Goal: Obtain resource: Obtain resource

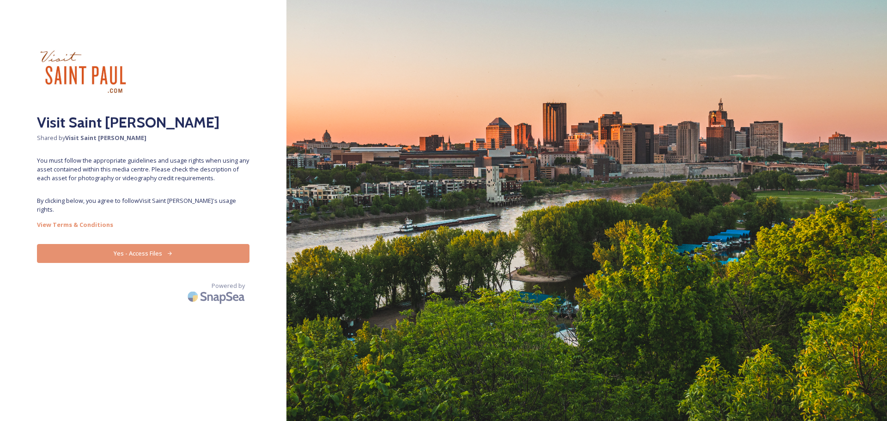
click at [137, 244] on button "Yes - Access Files" at bounding box center [143, 253] width 213 height 19
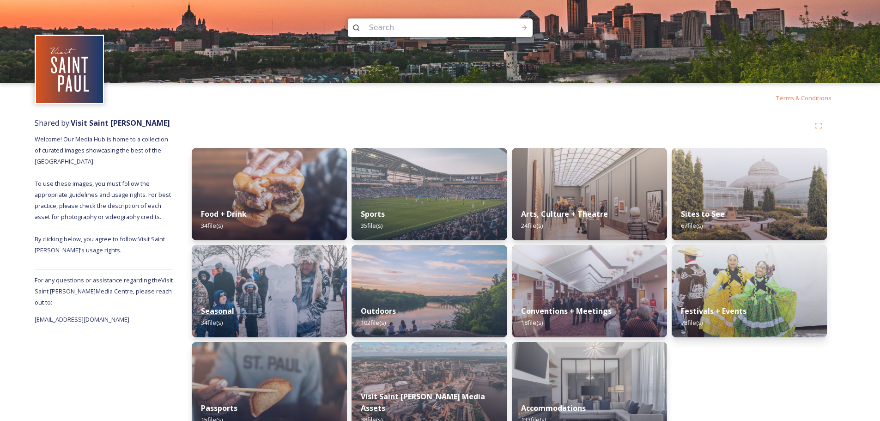
click at [433, 30] on input at bounding box center [428, 28] width 127 height 20
type input "Twin Cities marathon"
click at [522, 28] on icon at bounding box center [524, 27] width 7 height 7
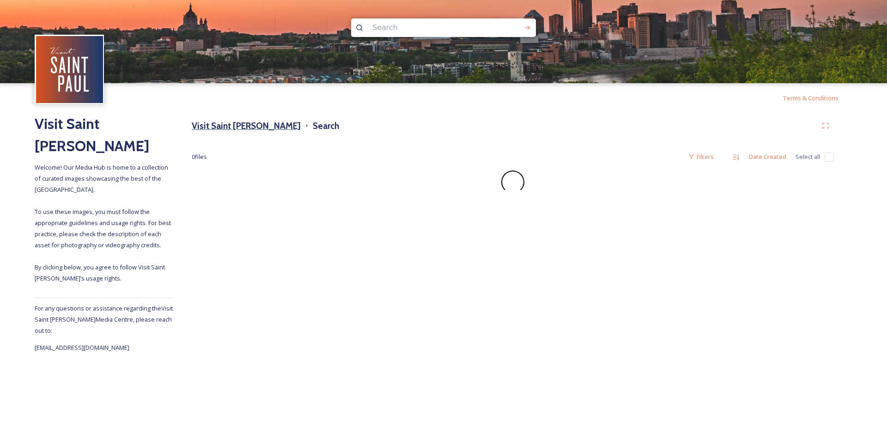
click at [221, 127] on h3 "Visit Saint [PERSON_NAME]" at bounding box center [246, 125] width 109 height 13
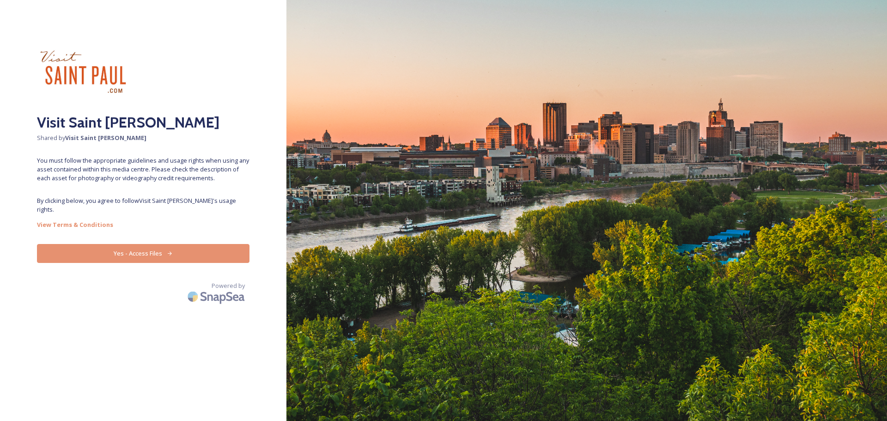
click at [213, 244] on button "Yes - Access Files" at bounding box center [143, 253] width 213 height 19
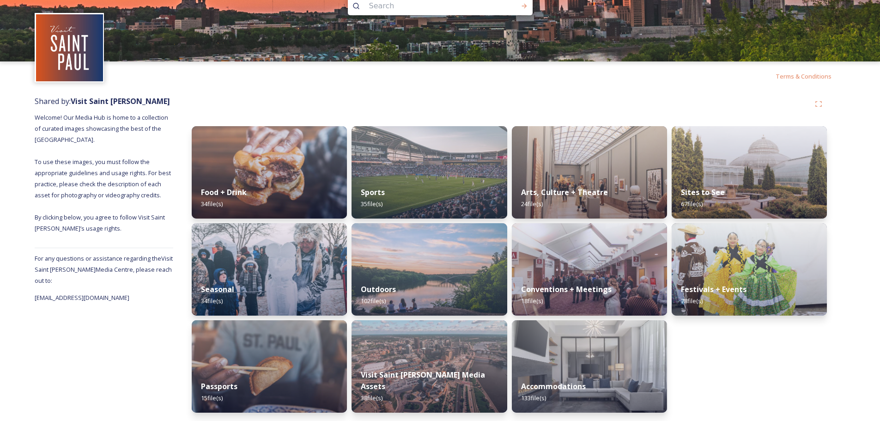
scroll to position [23, 0]
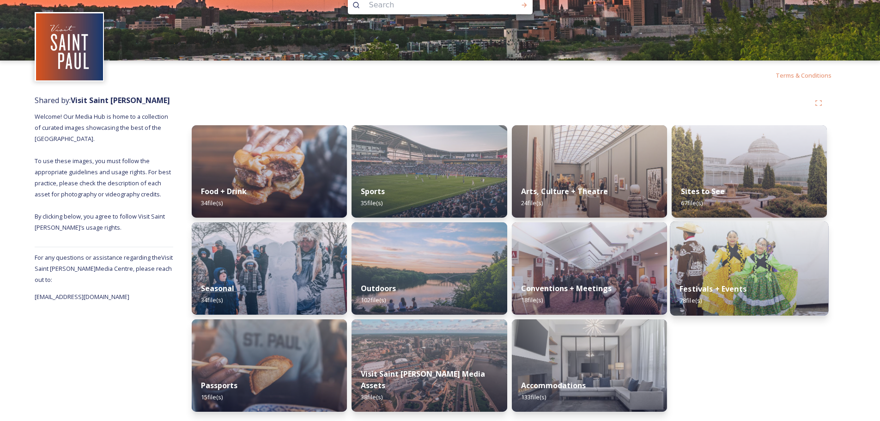
click at [738, 261] on img at bounding box center [749, 268] width 158 height 94
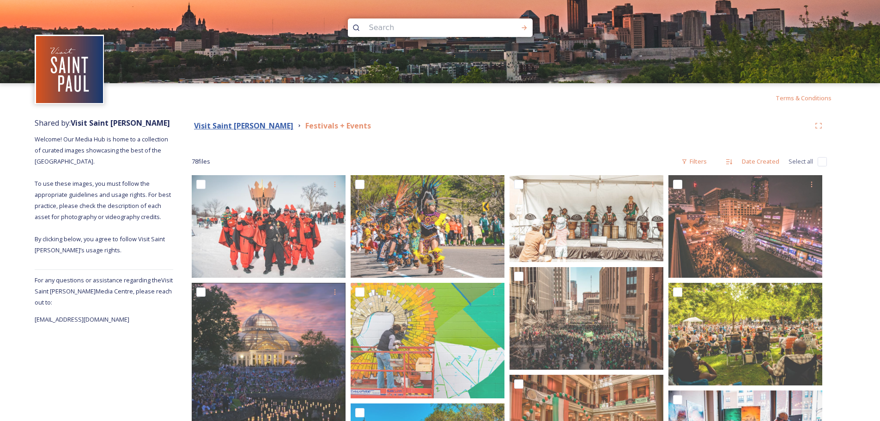
click at [226, 126] on strong "Visit Saint [PERSON_NAME]" at bounding box center [243, 126] width 99 height 10
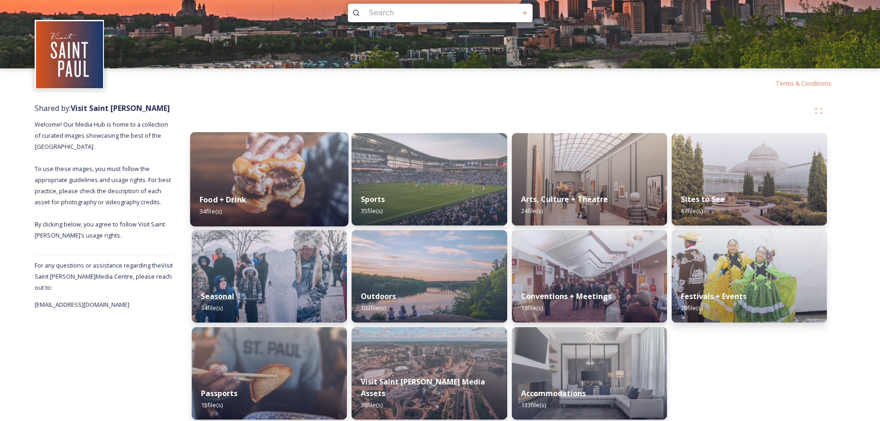
scroll to position [23, 0]
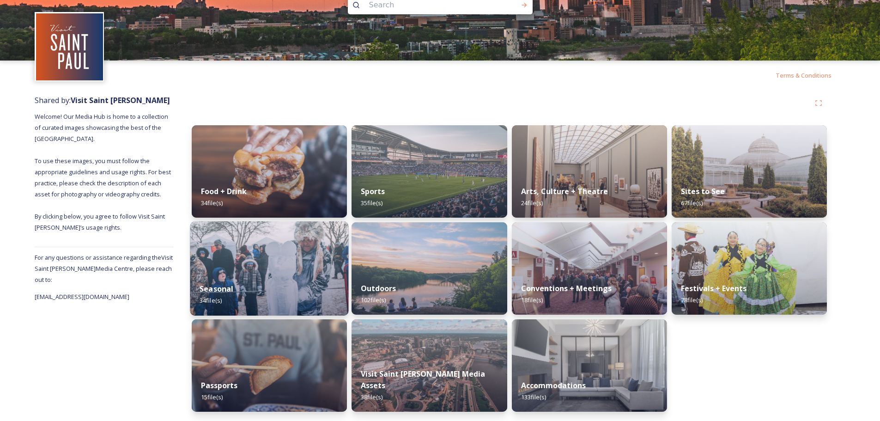
click at [283, 260] on img at bounding box center [269, 268] width 158 height 94
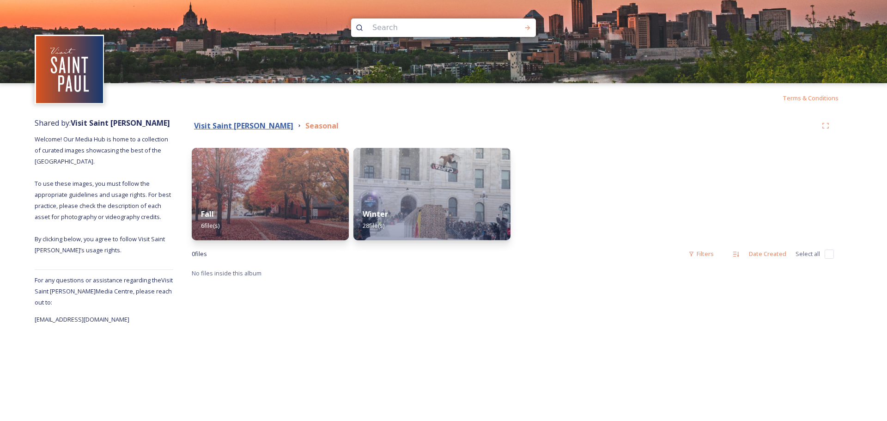
click at [230, 124] on strong "Visit Saint [PERSON_NAME]" at bounding box center [243, 126] width 99 height 10
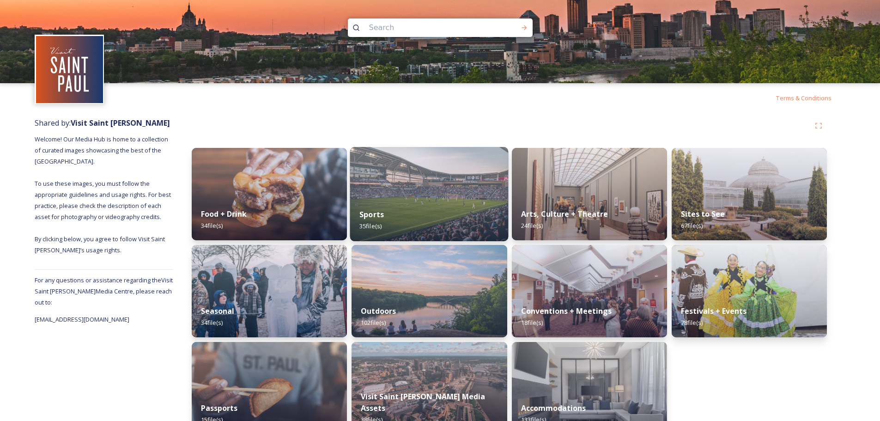
click at [404, 199] on img at bounding box center [429, 194] width 158 height 94
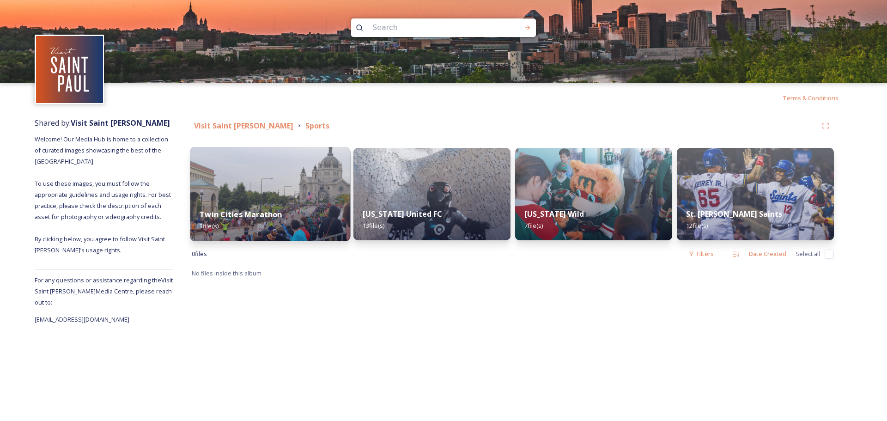
click at [284, 172] on img at bounding box center [270, 194] width 160 height 94
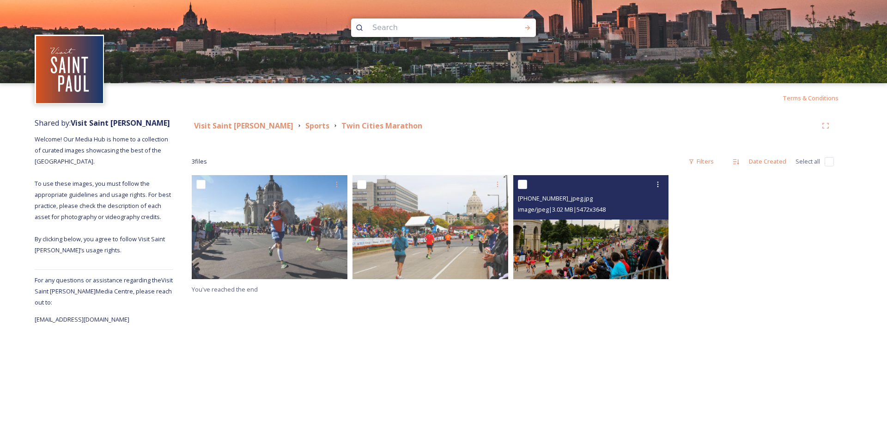
click at [598, 252] on img at bounding box center [591, 227] width 156 height 104
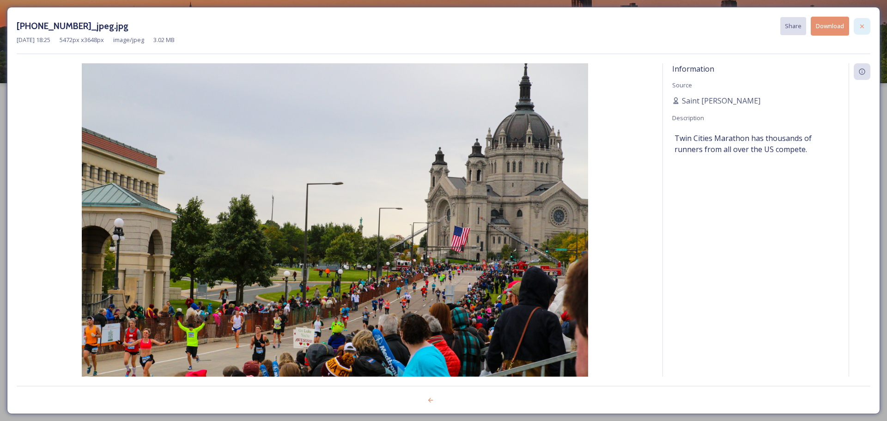
click at [862, 30] on icon at bounding box center [862, 26] width 7 height 7
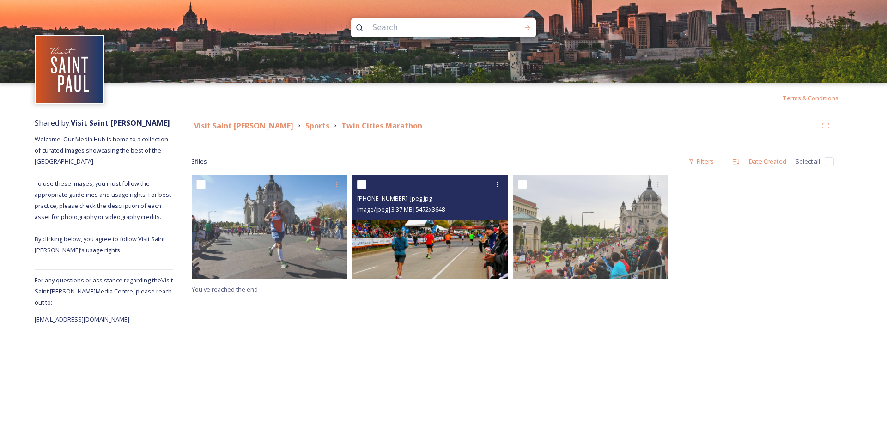
click at [439, 244] on img at bounding box center [431, 227] width 156 height 104
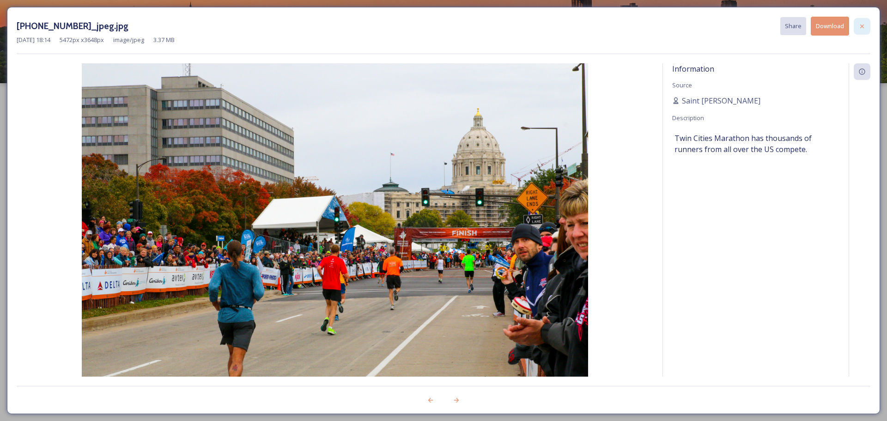
click at [867, 26] on div at bounding box center [862, 26] width 17 height 17
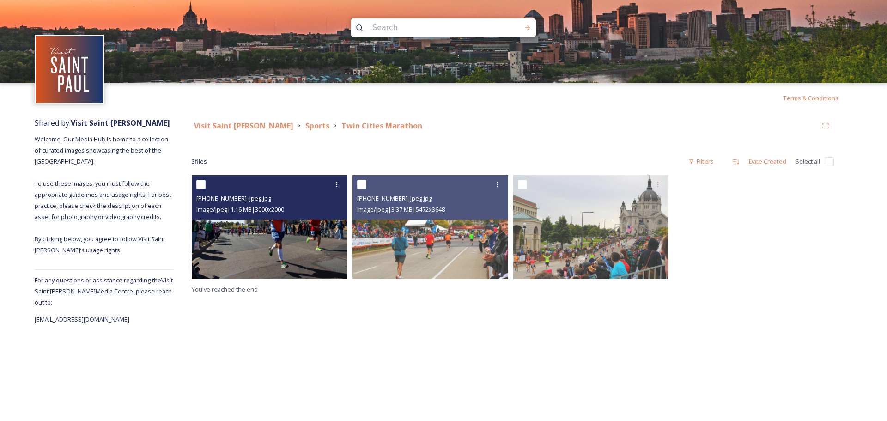
click at [264, 236] on img at bounding box center [270, 227] width 156 height 104
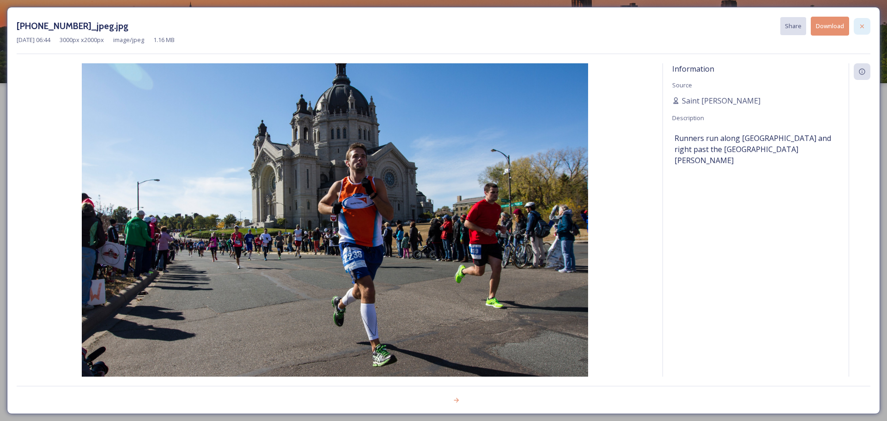
click at [862, 24] on icon at bounding box center [862, 26] width 7 height 7
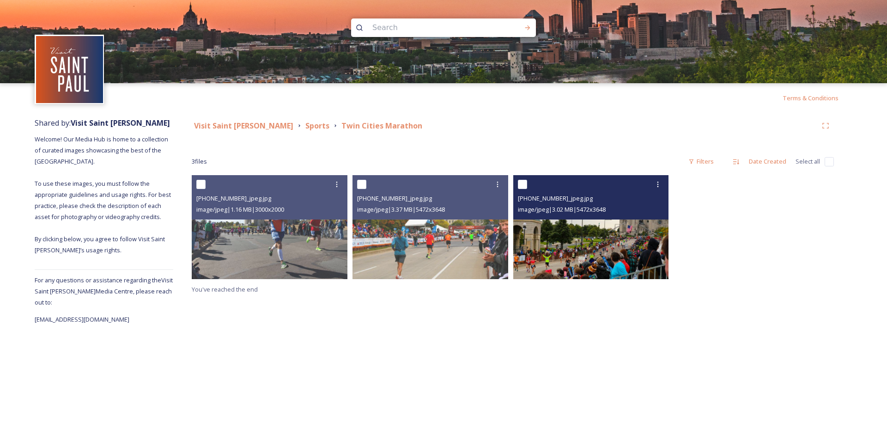
click at [592, 233] on img at bounding box center [591, 227] width 156 height 104
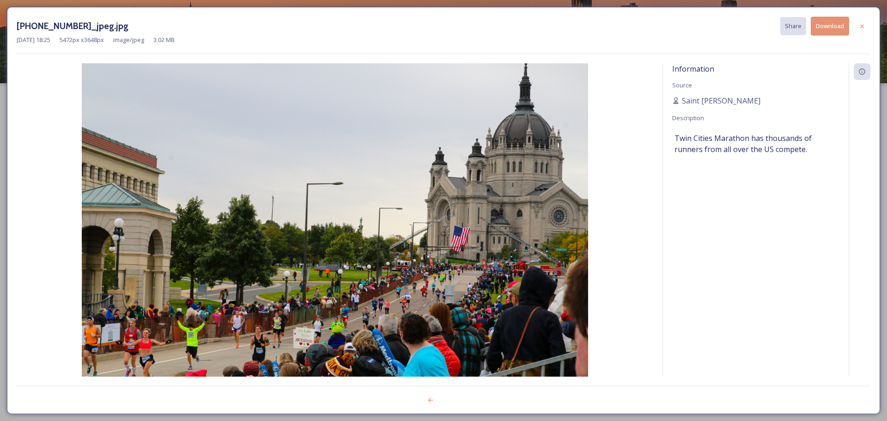
click at [647, 31] on div "[PHONE_NUMBER]_jpeg.jpg Share Download" at bounding box center [444, 26] width 854 height 19
